Goal: Task Accomplishment & Management: Manage account settings

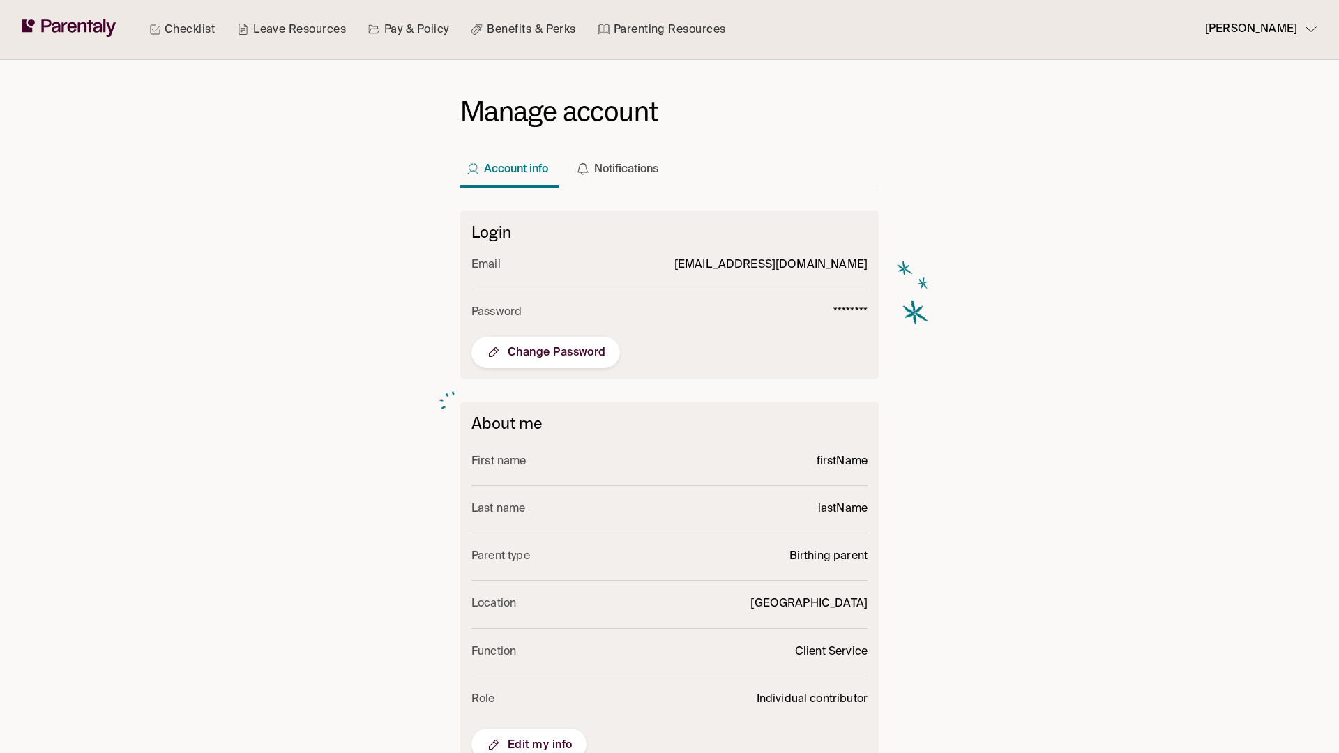
click at [529, 737] on span "Edit my info" at bounding box center [528, 745] width 87 height 17
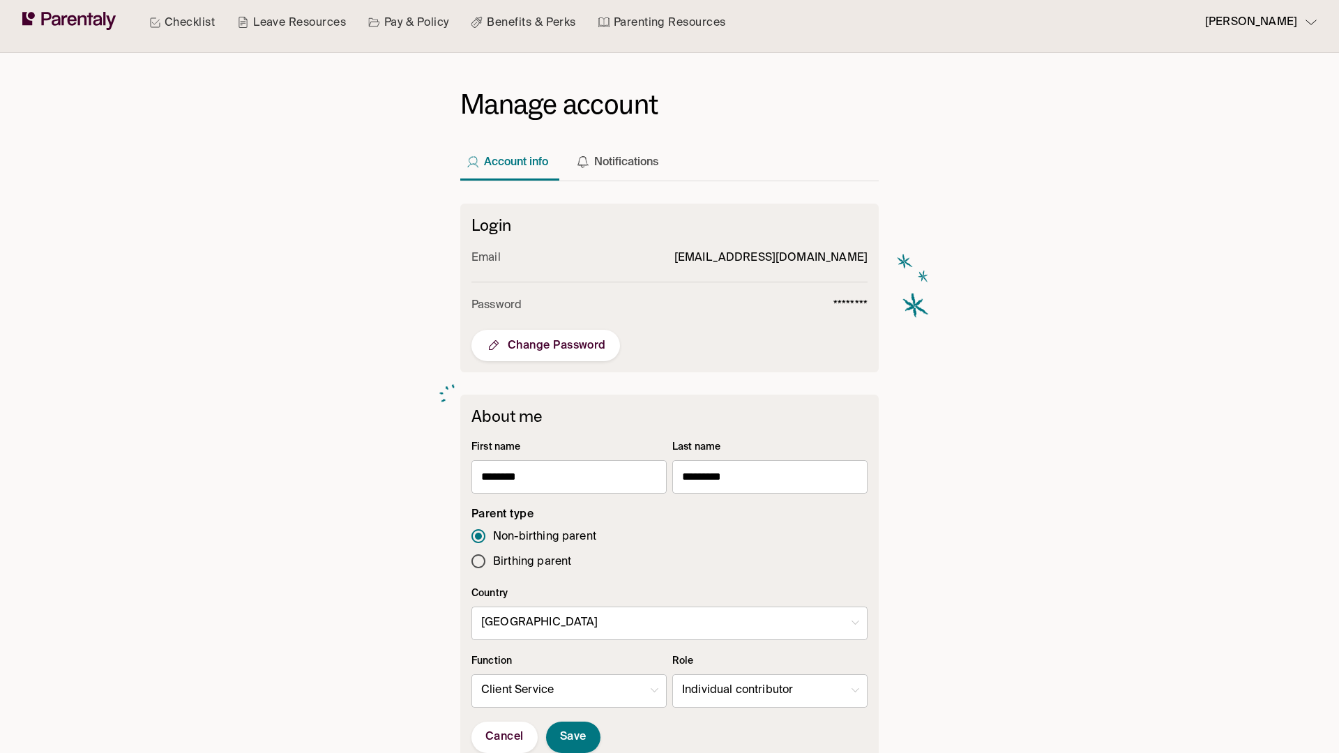
click at [770, 691] on body "Checklist Leave Resources Pay & Policy Benefits & Perks Parenting Resources [PE…" at bounding box center [669, 535] width 1339 height 1085
click at [770, 722] on li "Manager" at bounding box center [770, 722] width 194 height 27
type input "*"
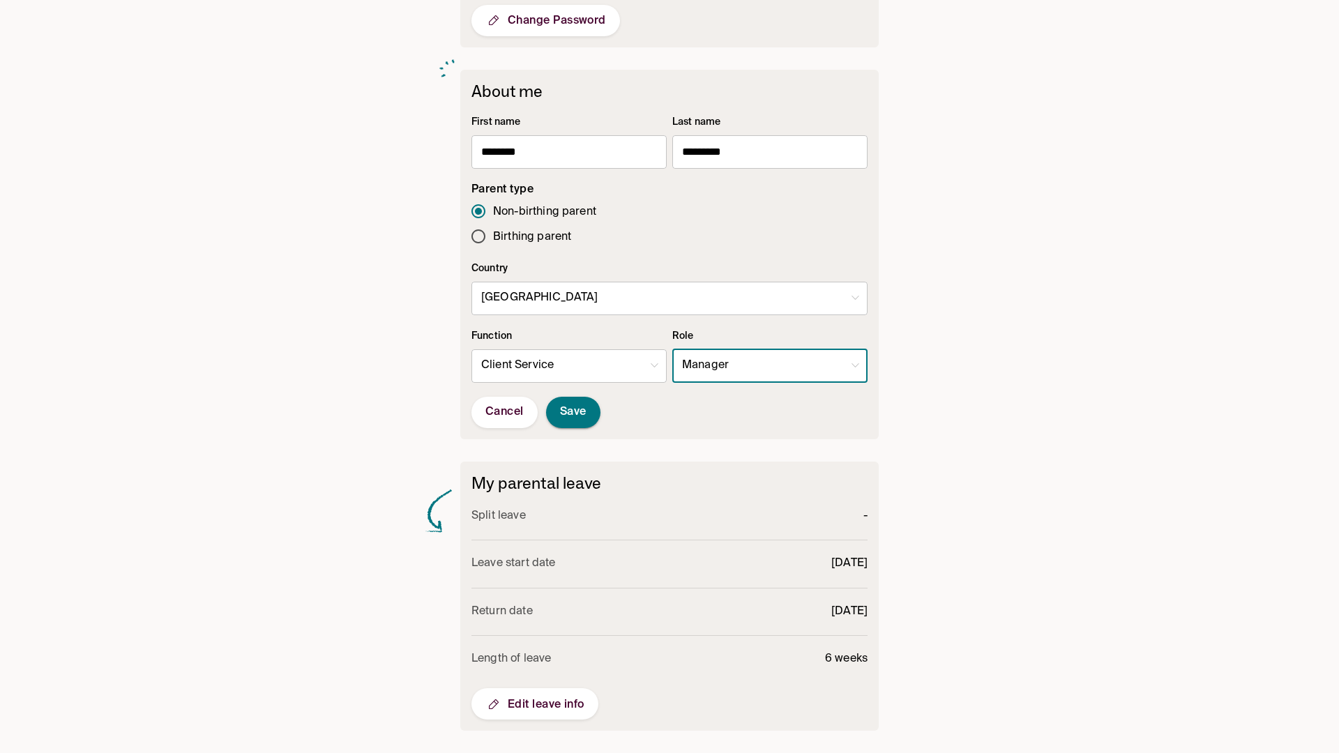
click at [573, 412] on span "Save" at bounding box center [573, 412] width 27 height 15
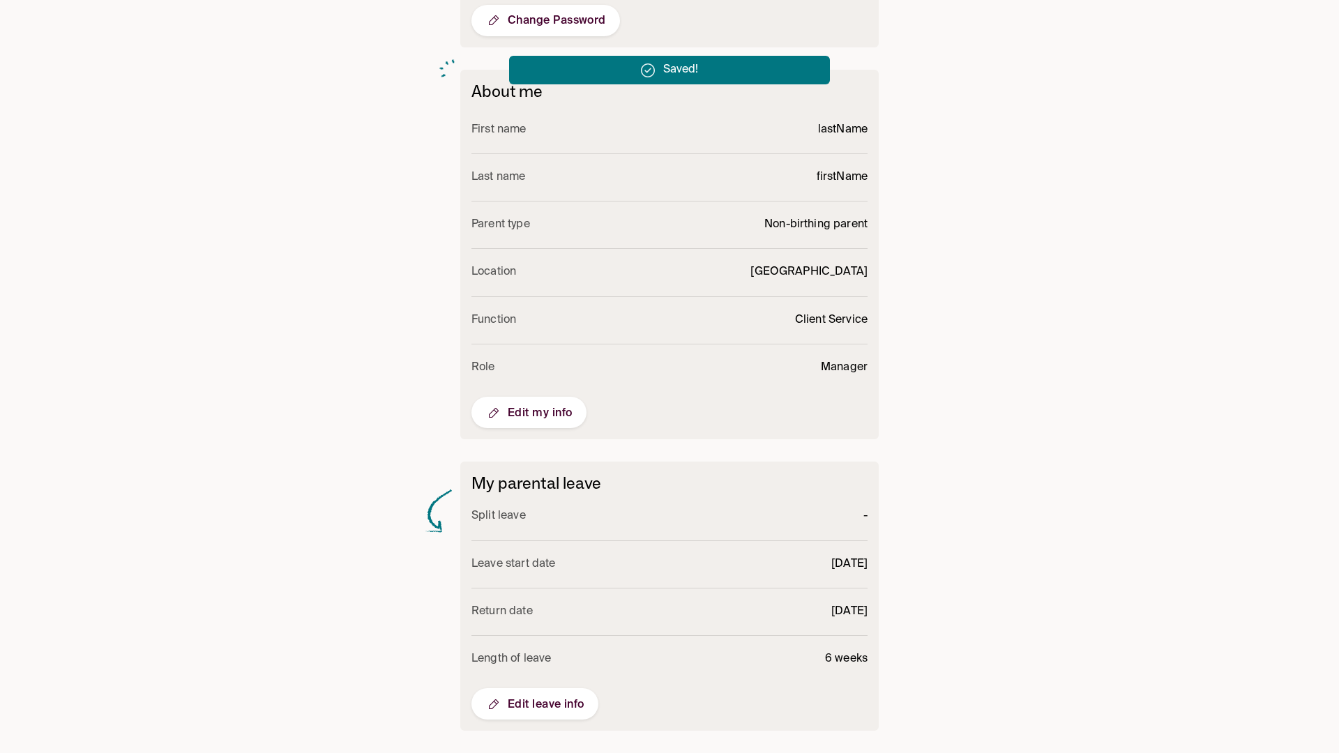
click at [529, 412] on span "Edit my info" at bounding box center [528, 413] width 87 height 17
click at [770, 365] on body "Checklist Leave Resources Pay & Policy Benefits & Perks Parenting Resources las…" at bounding box center [669, 210] width 1339 height 1085
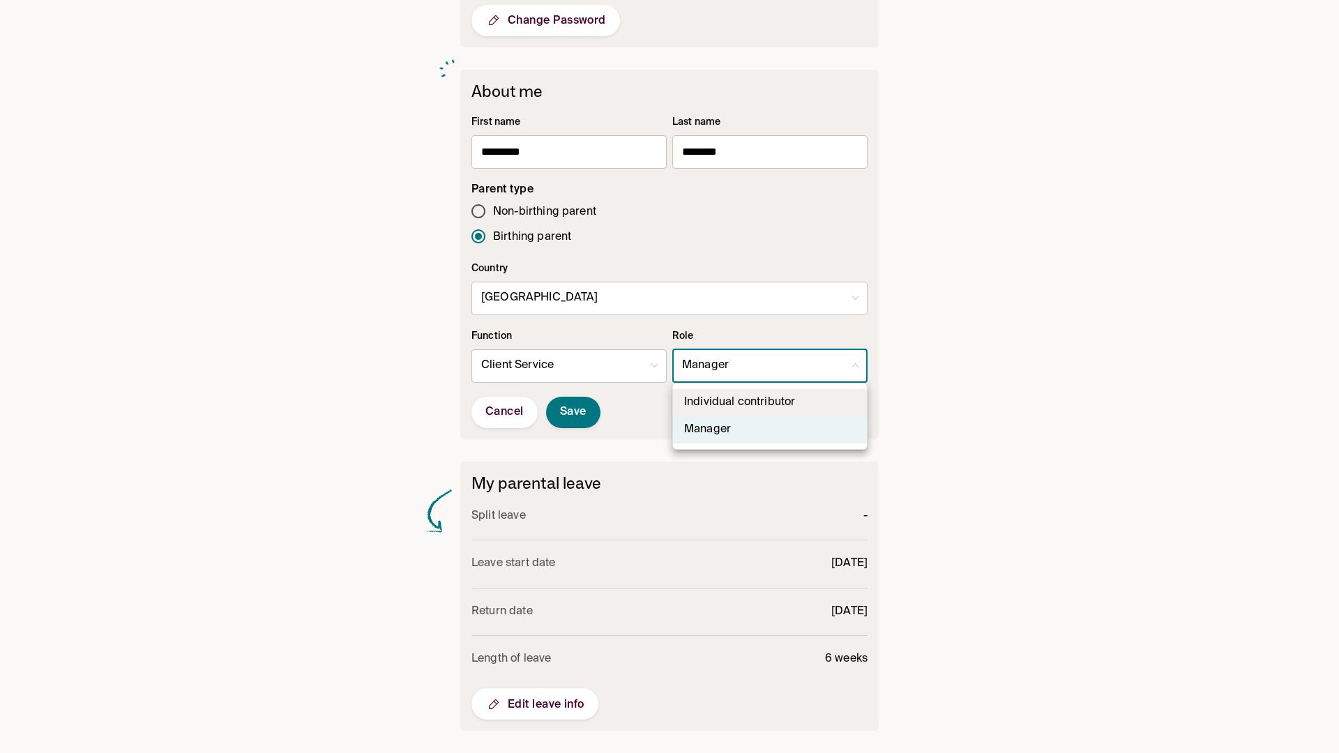
click at [770, 402] on li "Individual contributor" at bounding box center [770, 402] width 194 height 27
type input "**"
click at [573, 412] on span "Save" at bounding box center [573, 412] width 27 height 15
